Goal: Information Seeking & Learning: Learn about a topic

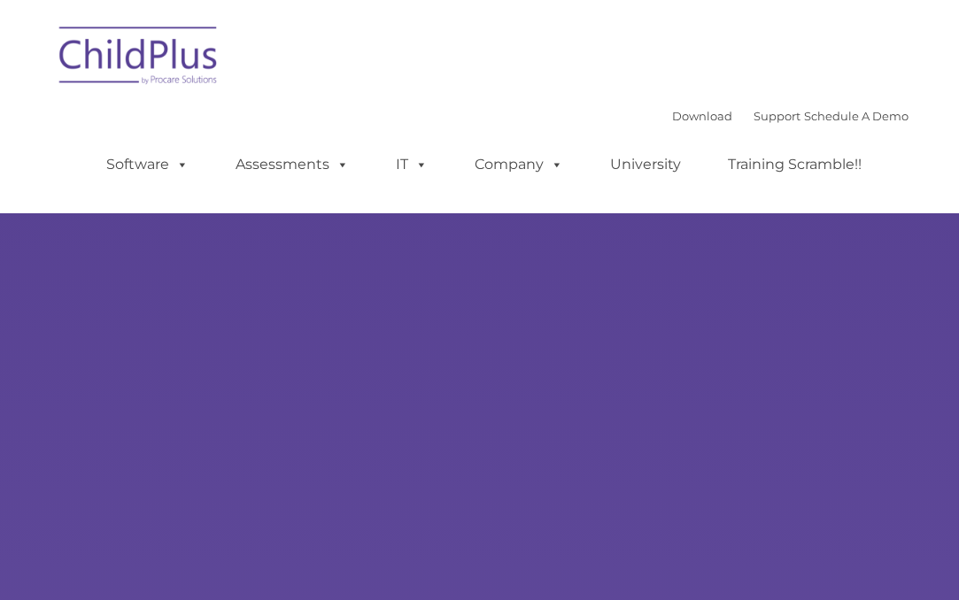
type input ""
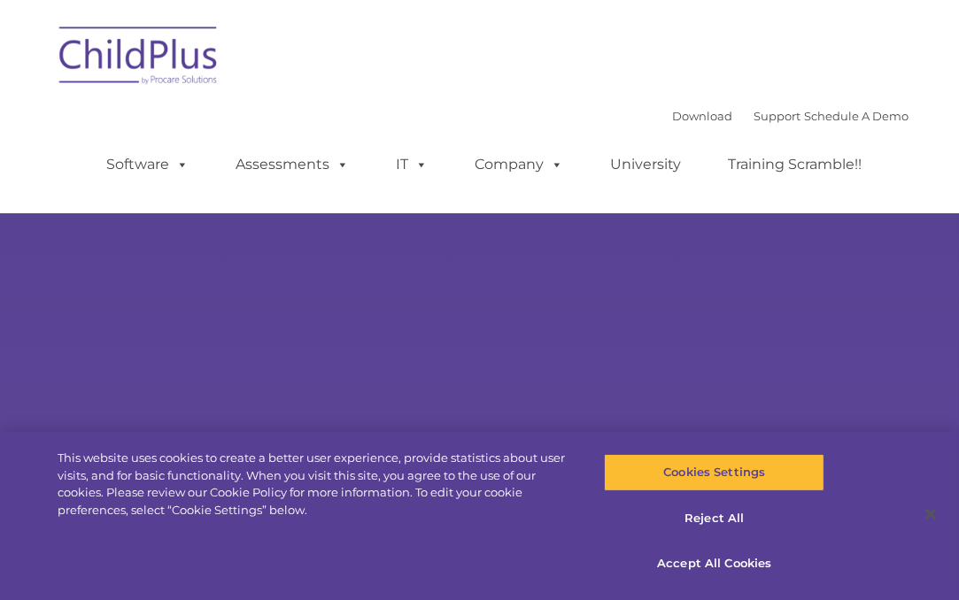
select select "MEDIUM"
click at [707, 553] on button "Accept All Cookies" at bounding box center [714, 563] width 220 height 37
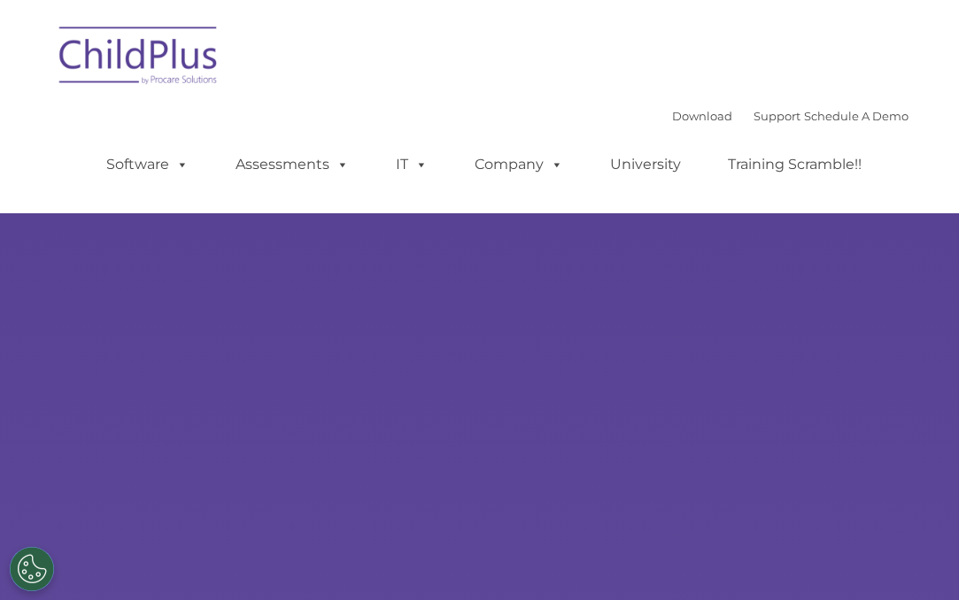
type input ""
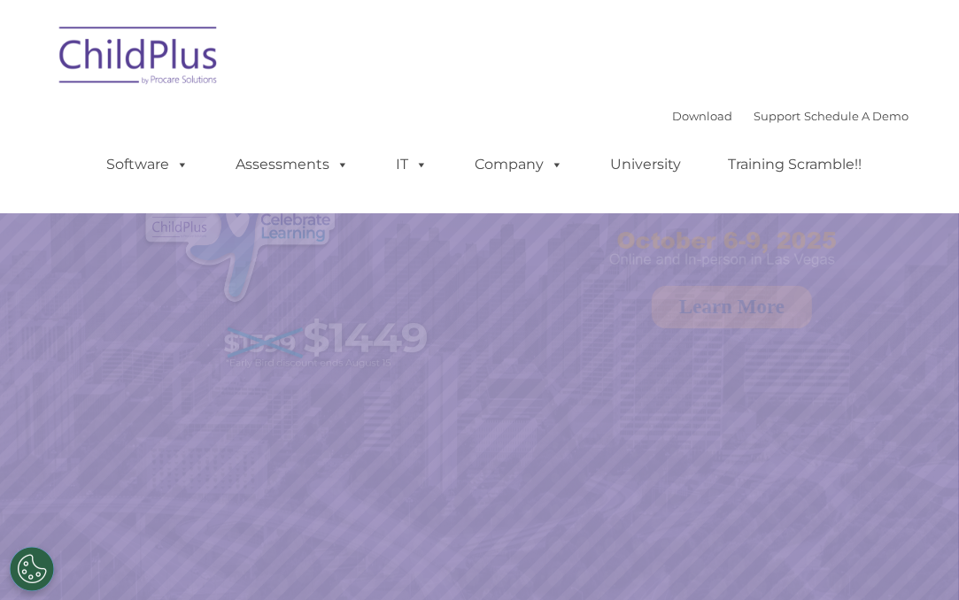
select select "MEDIUM"
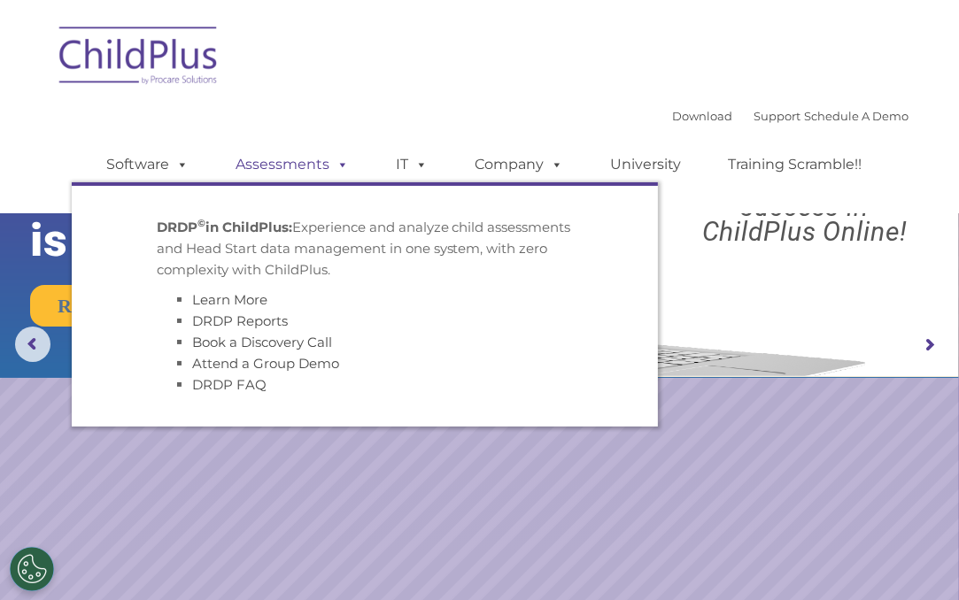
click at [318, 166] on link "Assessments" at bounding box center [293, 164] width 149 height 35
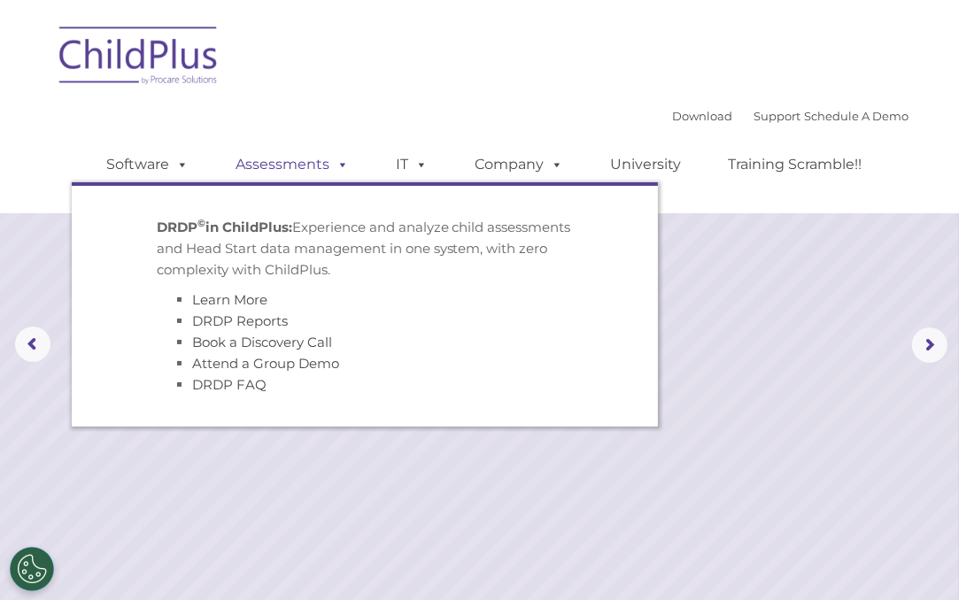
click at [301, 166] on link "Assessments" at bounding box center [293, 164] width 149 height 35
click at [230, 303] on link "Learn More" at bounding box center [229, 299] width 75 height 17
click at [214, 303] on link "Learn More" at bounding box center [229, 299] width 75 height 17
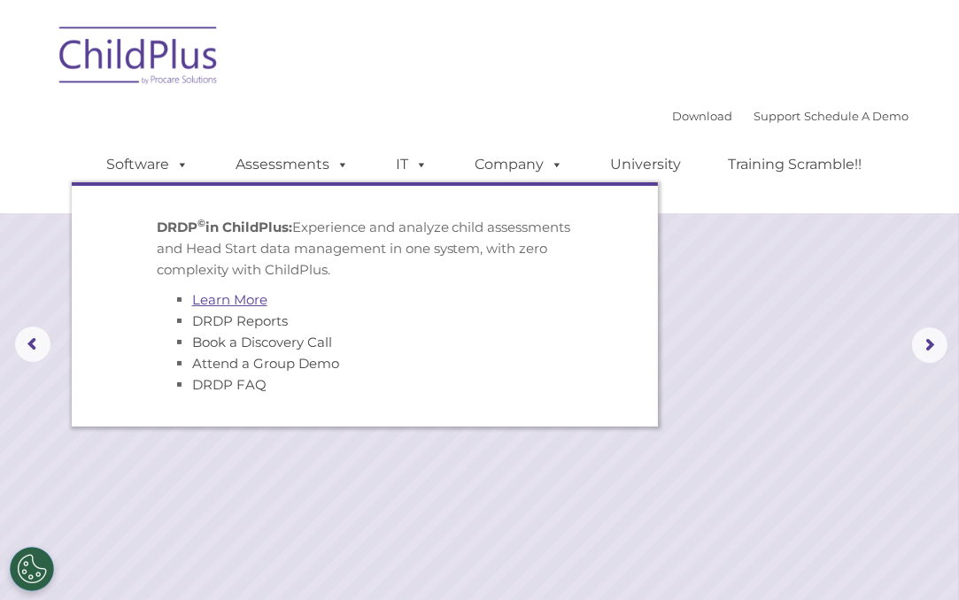
click at [214, 303] on link "Learn More" at bounding box center [229, 299] width 75 height 17
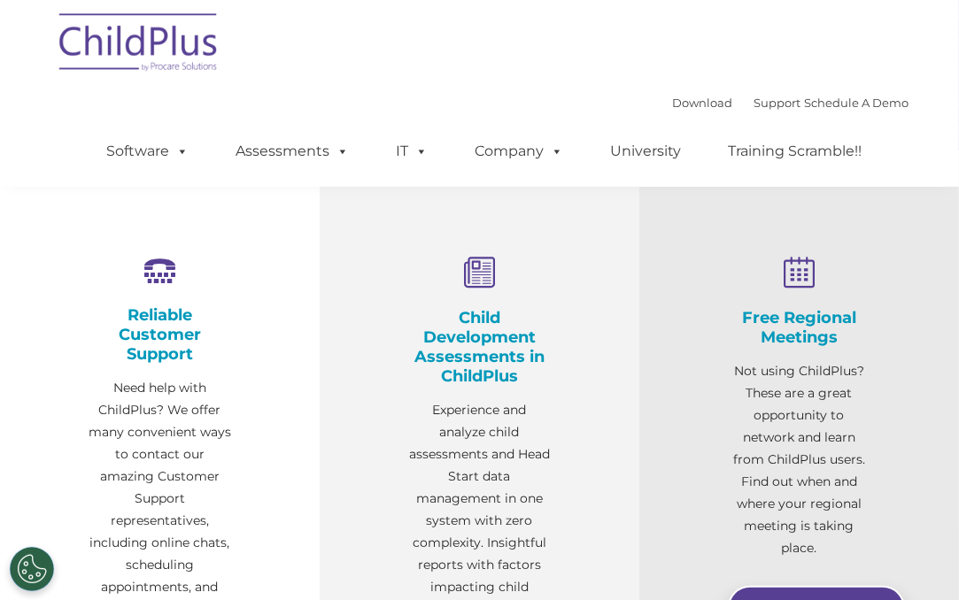
scroll to position [544, 0]
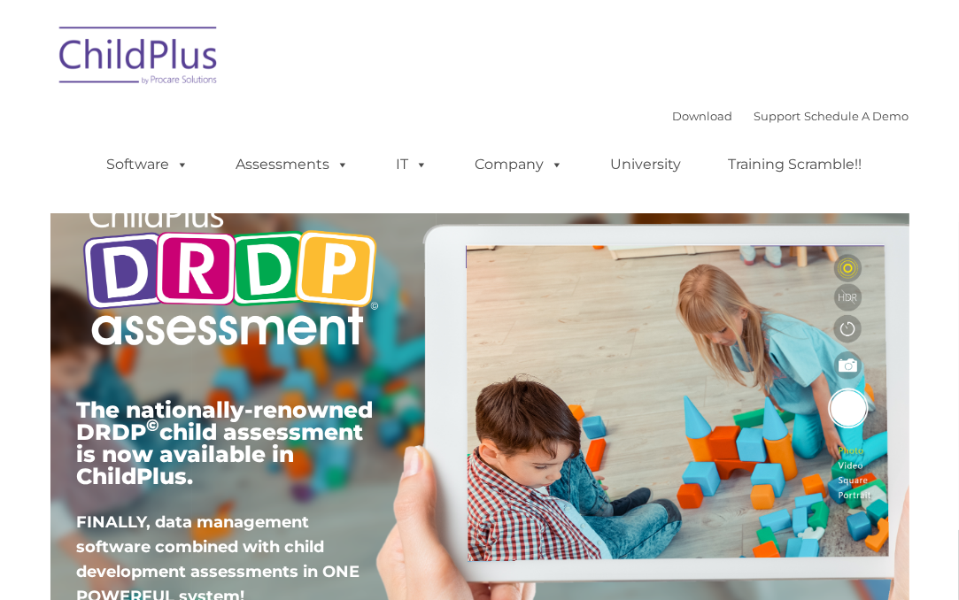
type input ""
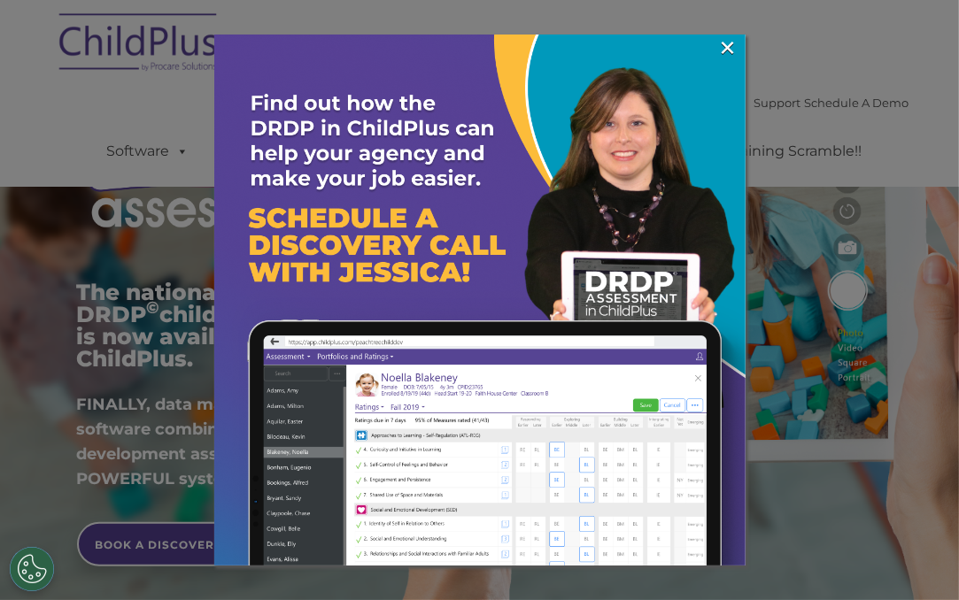
scroll to position [177, 0]
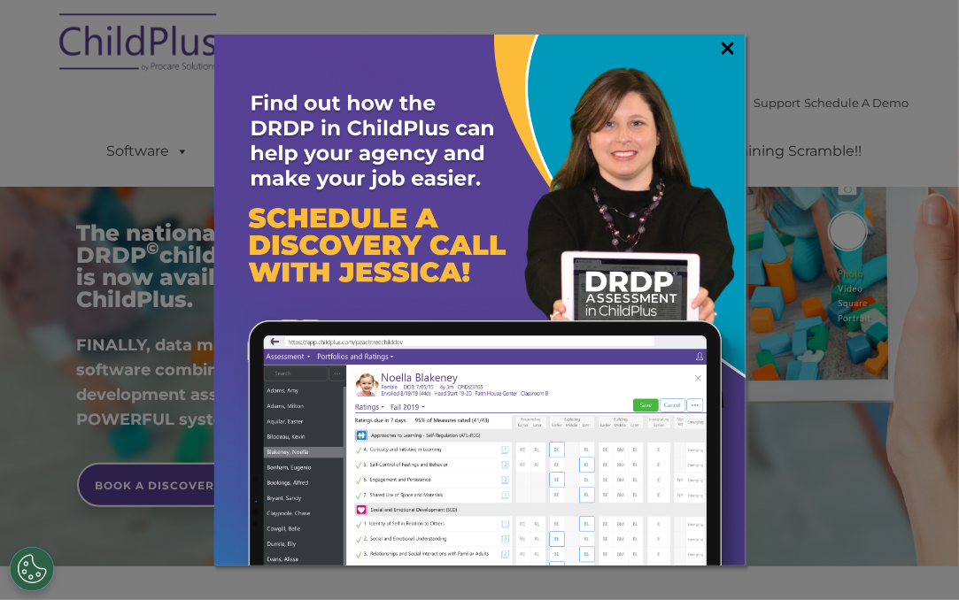
click at [731, 50] on link "×" at bounding box center [728, 48] width 20 height 18
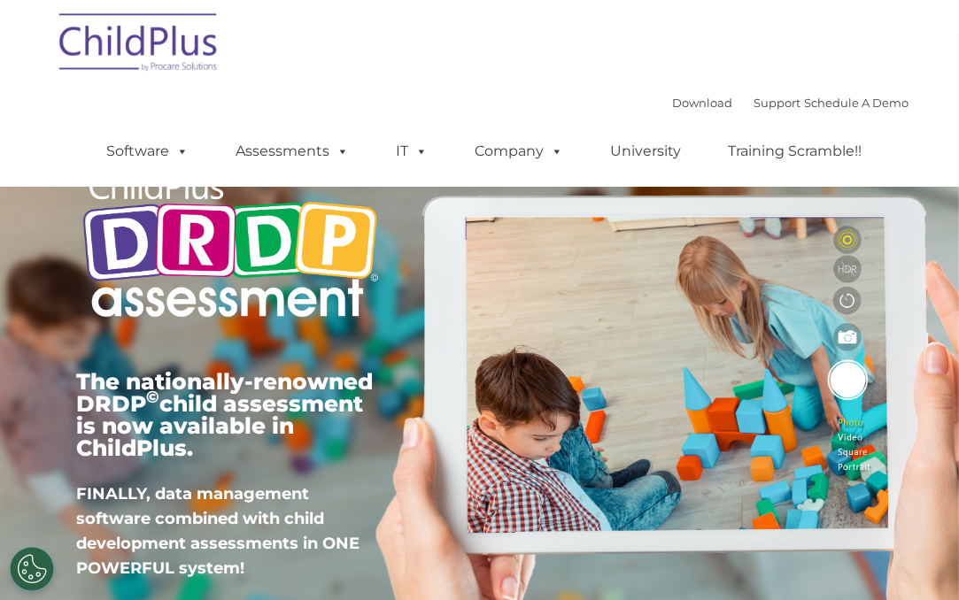
scroll to position [0, 0]
